Goal: Information Seeking & Learning: Learn about a topic

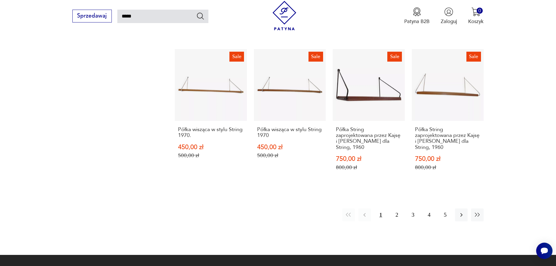
scroll to position [500, 0]
click at [399, 208] on button "2" at bounding box center [396, 214] width 13 height 13
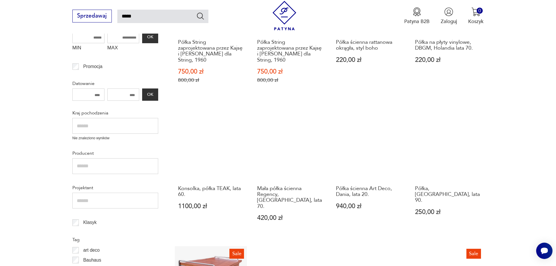
scroll to position [34, 0]
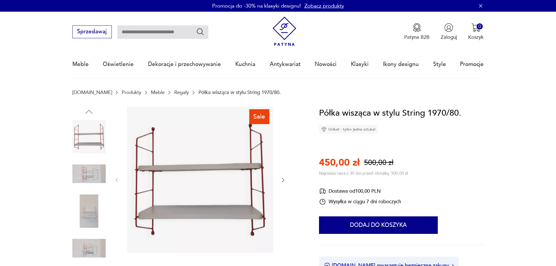
click at [89, 172] on img at bounding box center [88, 173] width 33 height 33
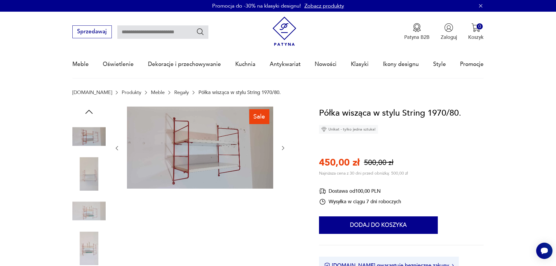
click at [90, 176] on img at bounding box center [88, 173] width 33 height 33
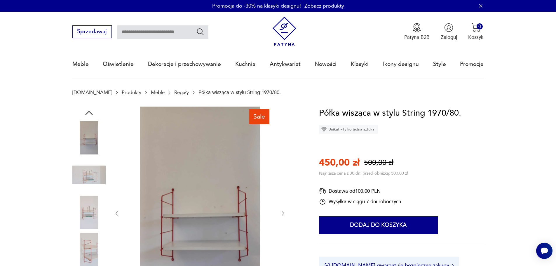
click at [92, 214] on img at bounding box center [88, 211] width 33 height 33
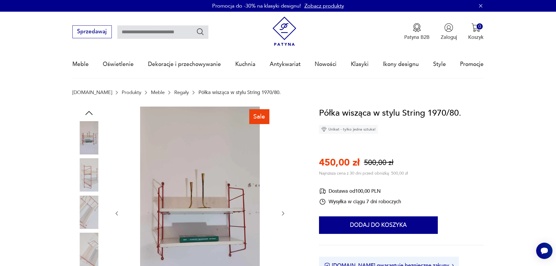
click at [90, 209] on img at bounding box center [88, 211] width 33 height 33
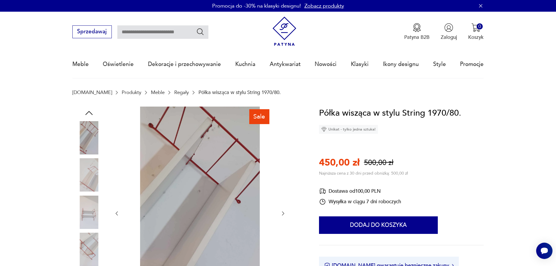
click at [91, 222] on img at bounding box center [88, 211] width 33 height 33
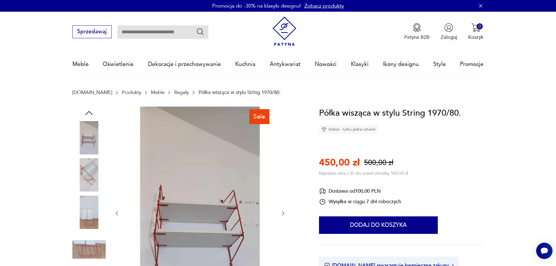
click at [88, 206] on img at bounding box center [88, 211] width 33 height 33
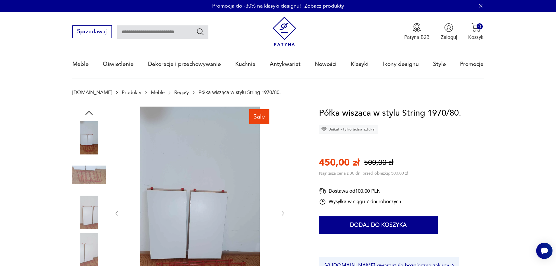
click at [88, 206] on img at bounding box center [88, 211] width 33 height 33
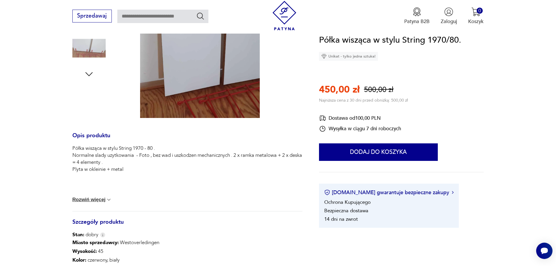
scroll to position [204, 0]
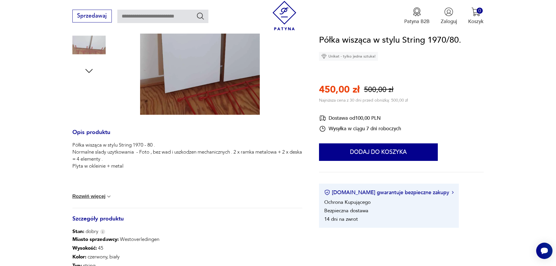
click at [101, 196] on button "Rozwiń więcej" at bounding box center [92, 196] width 40 height 6
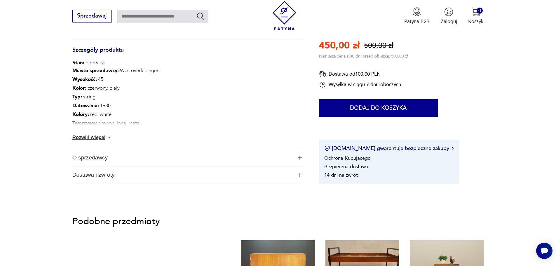
scroll to position [408, 0]
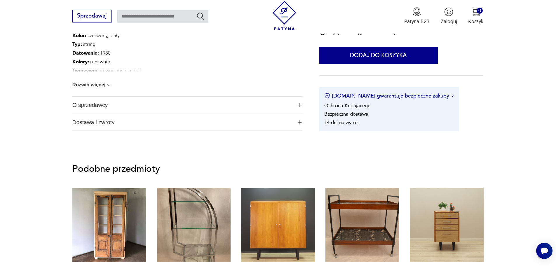
click at [185, 107] on span "O sprzedawcy" at bounding box center [182, 105] width 220 height 17
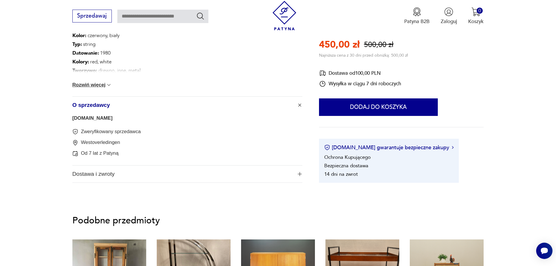
click at [88, 119] on link "factory.design" at bounding box center [92, 118] width 40 height 6
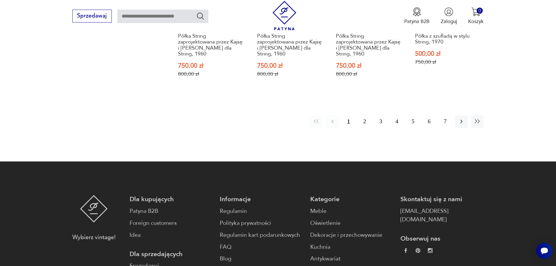
scroll to position [740, 0]
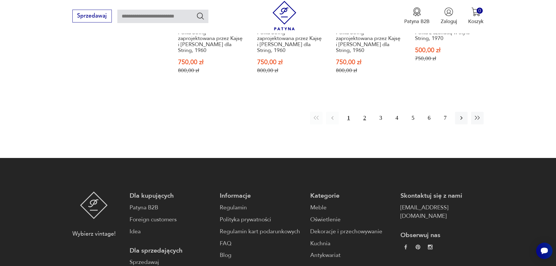
click at [361, 120] on button "2" at bounding box center [364, 118] width 13 height 13
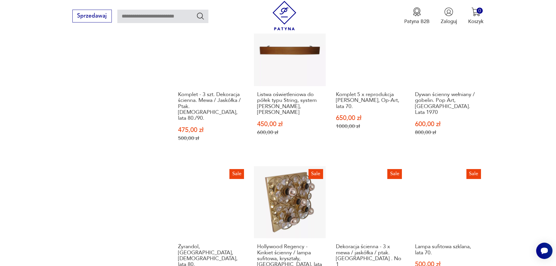
scroll to position [623, 0]
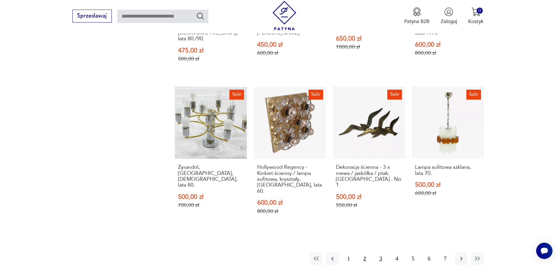
click at [378, 252] on button "3" at bounding box center [380, 258] width 13 height 13
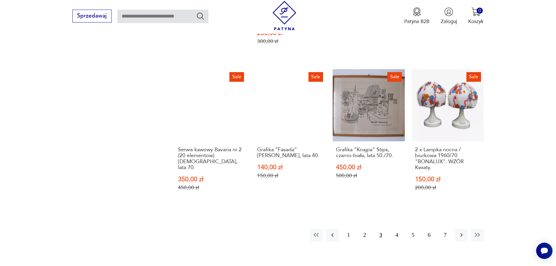
scroll to position [652, 0]
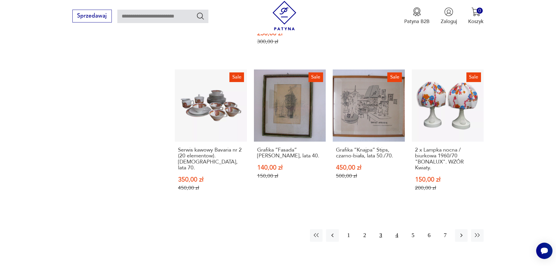
click at [397, 229] on button "4" at bounding box center [396, 235] width 13 height 13
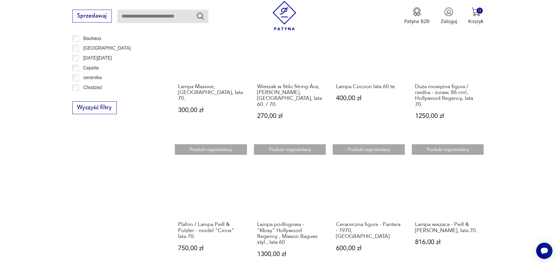
scroll to position [448, 0]
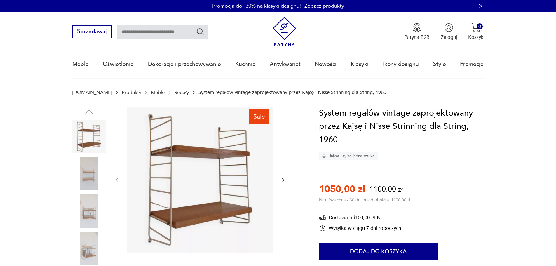
click at [92, 176] on img at bounding box center [88, 173] width 33 height 33
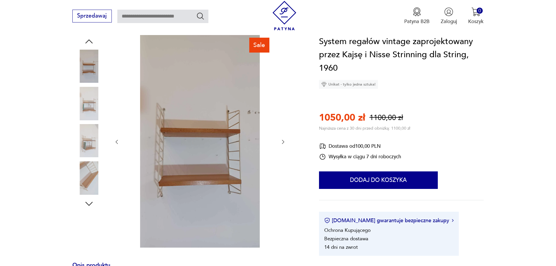
scroll to position [58, 0]
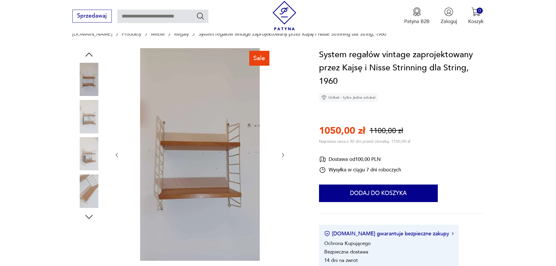
click at [89, 156] on img at bounding box center [88, 153] width 33 height 33
